Goal: Navigation & Orientation: Find specific page/section

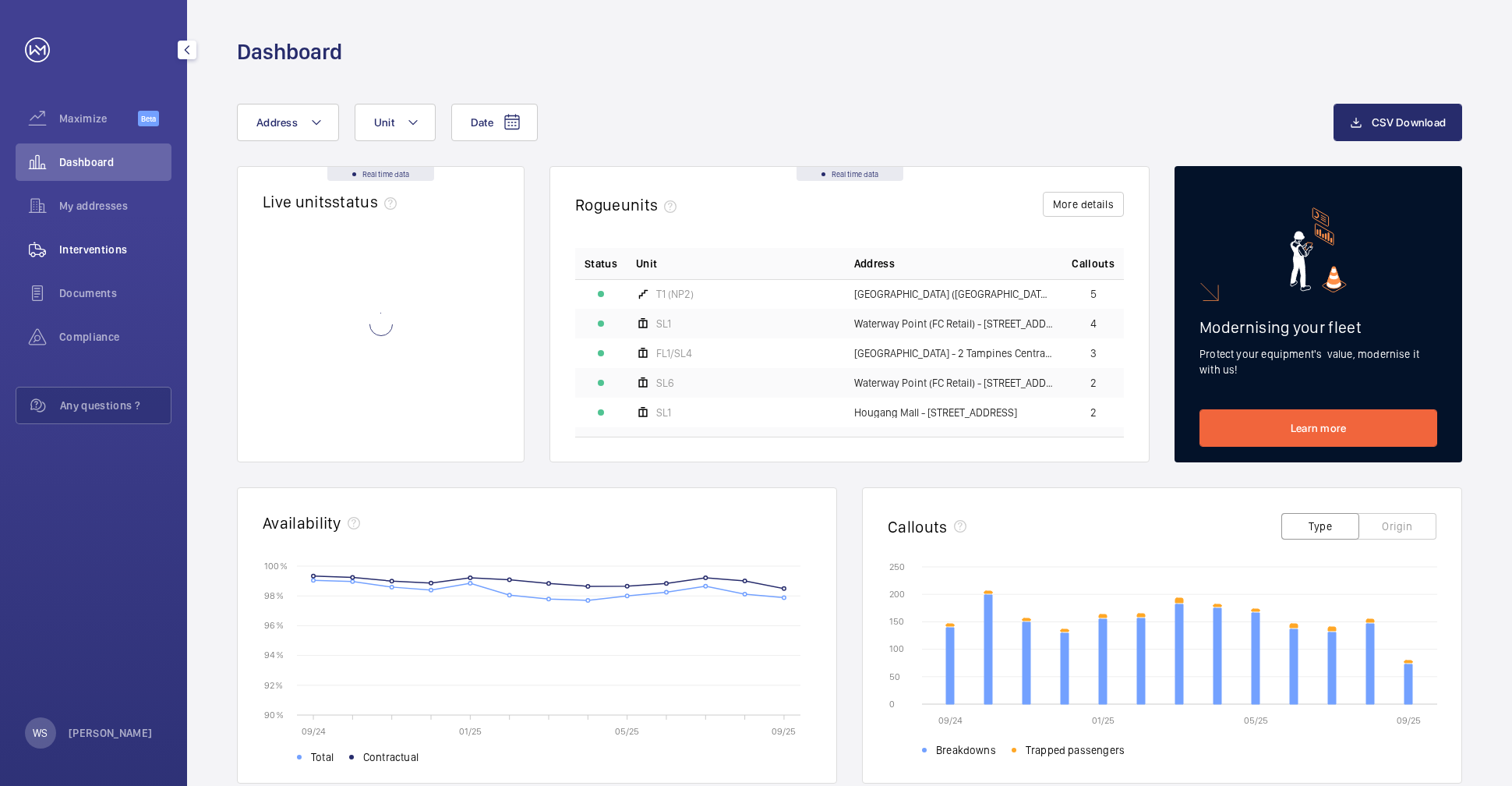
click at [102, 247] on span "Interventions" at bounding box center [115, 250] width 112 height 16
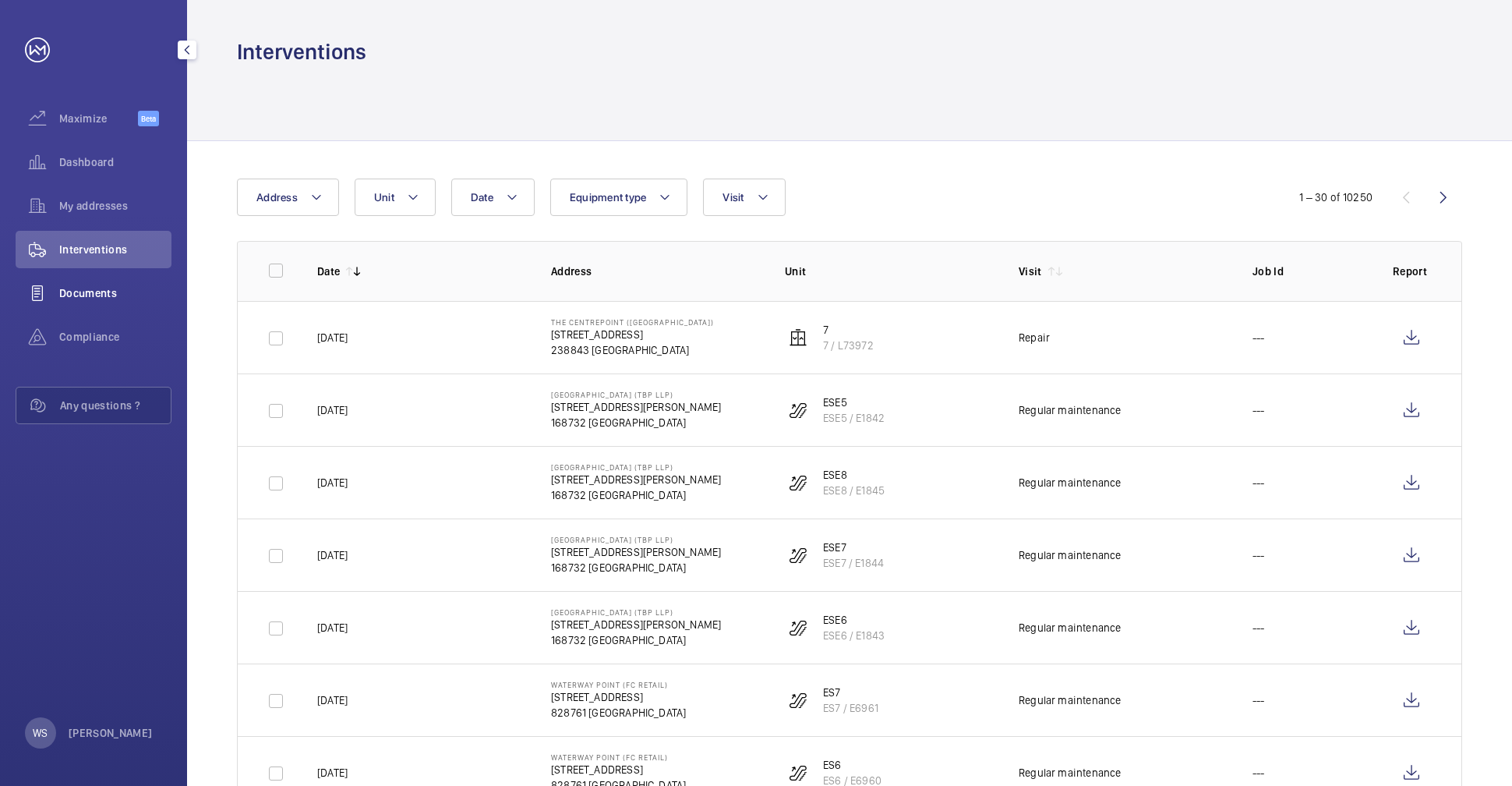
click at [66, 286] on span "Documents" at bounding box center [115, 294] width 112 height 16
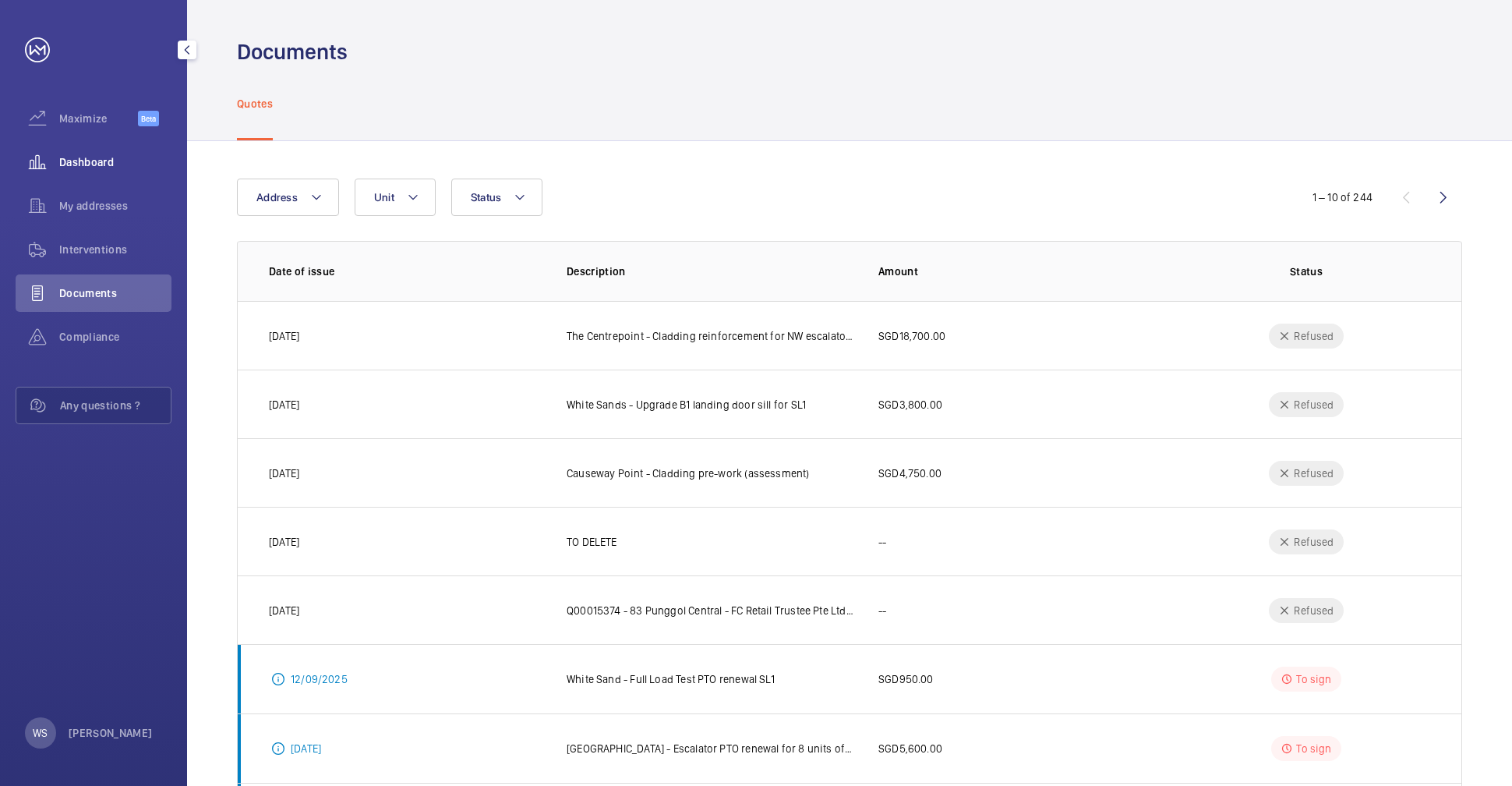
click at [83, 173] on div "Dashboard" at bounding box center [94, 161] width 156 height 37
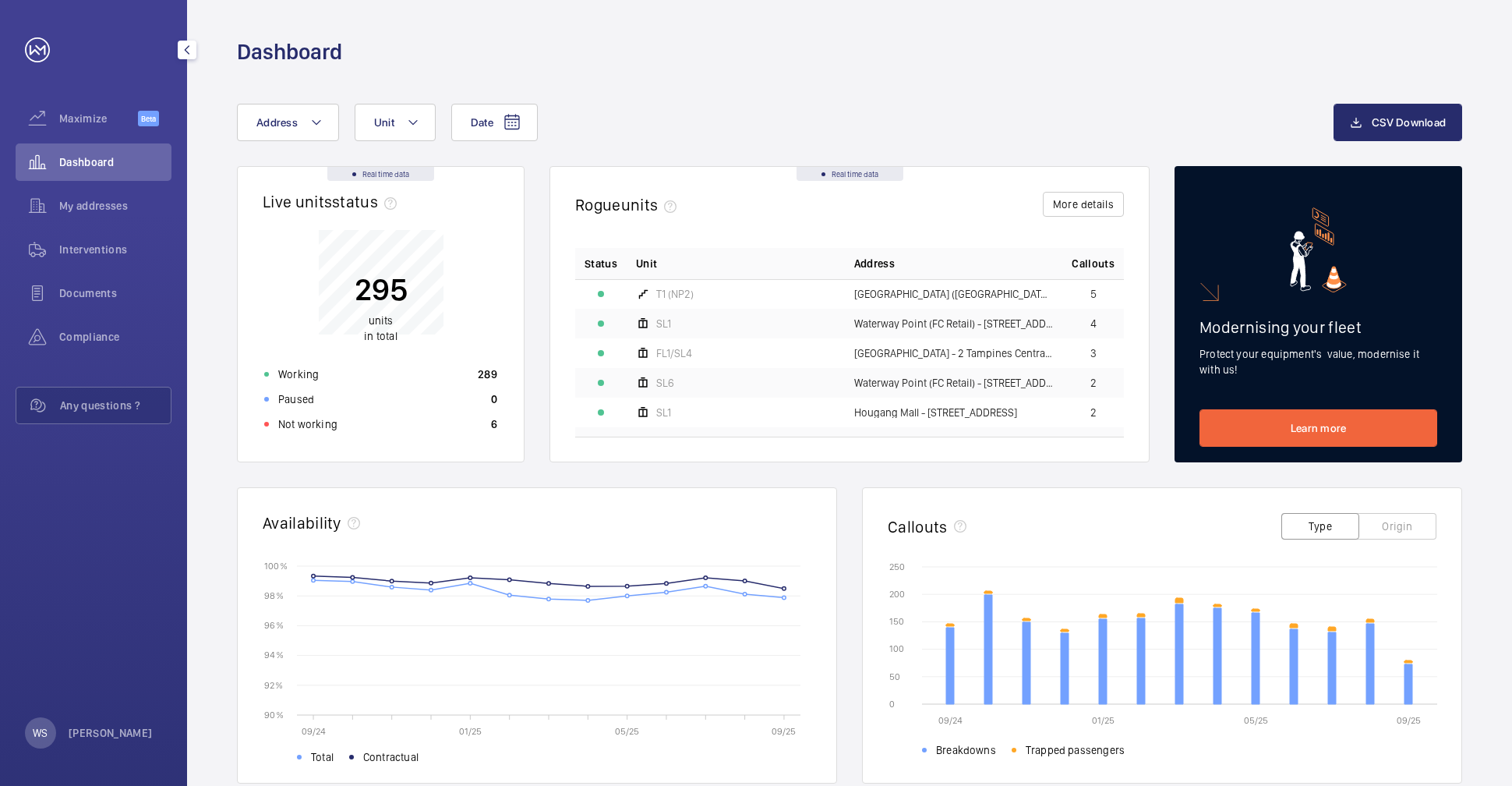
click at [185, 51] on mat-icon "button" at bounding box center [187, 50] width 19 height 13
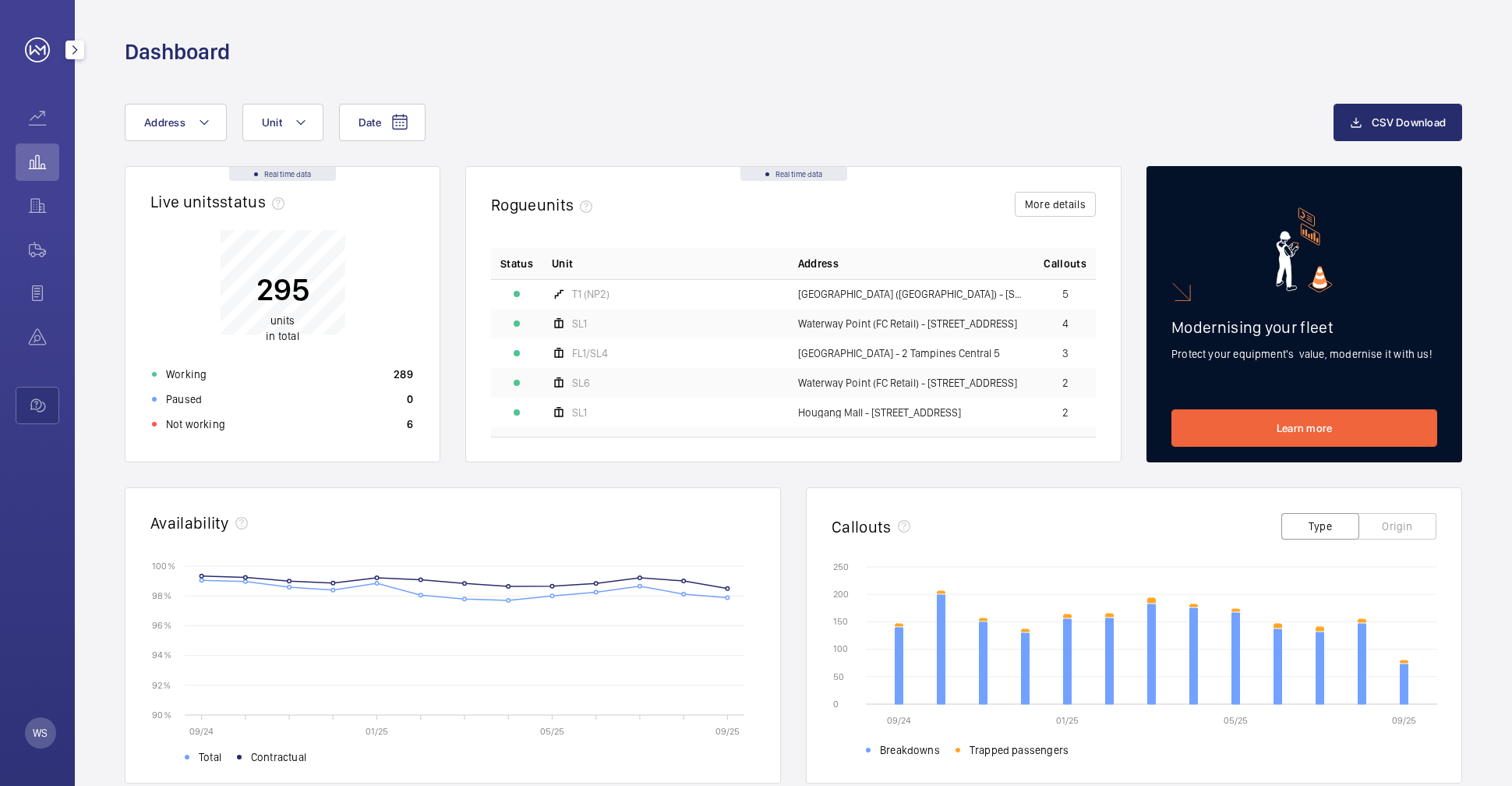
click at [68, 46] on mat-icon "button" at bounding box center [75, 50] width 19 height 13
